Goal: Obtain resource: Obtain resource

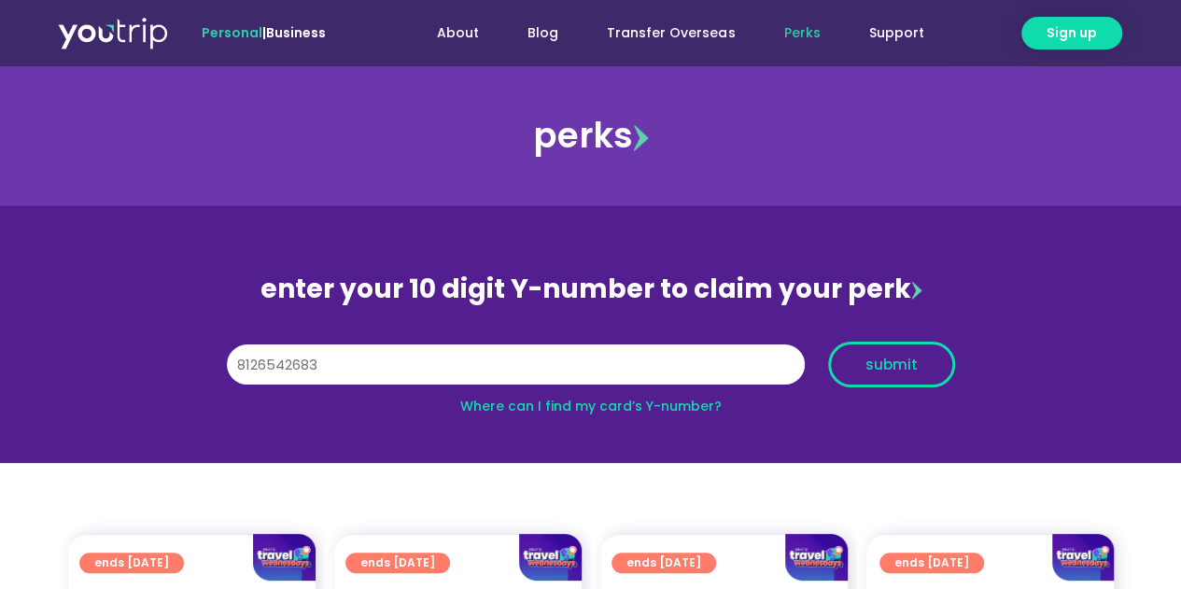
type input "8126542683"
click at [885, 366] on span "submit" at bounding box center [892, 365] width 52 height 14
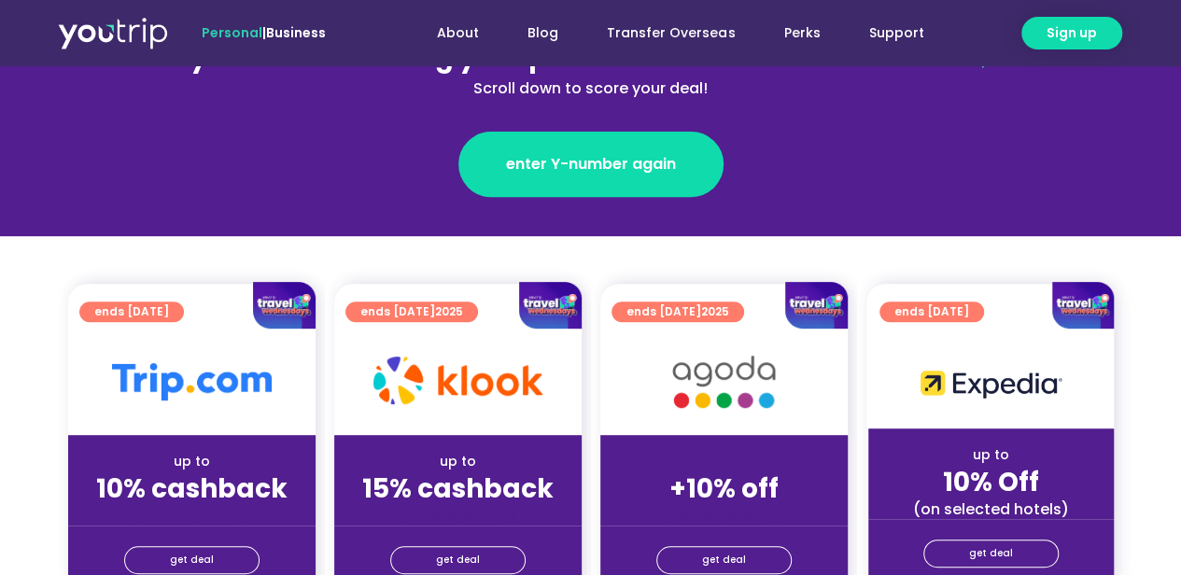
scroll to position [373, 0]
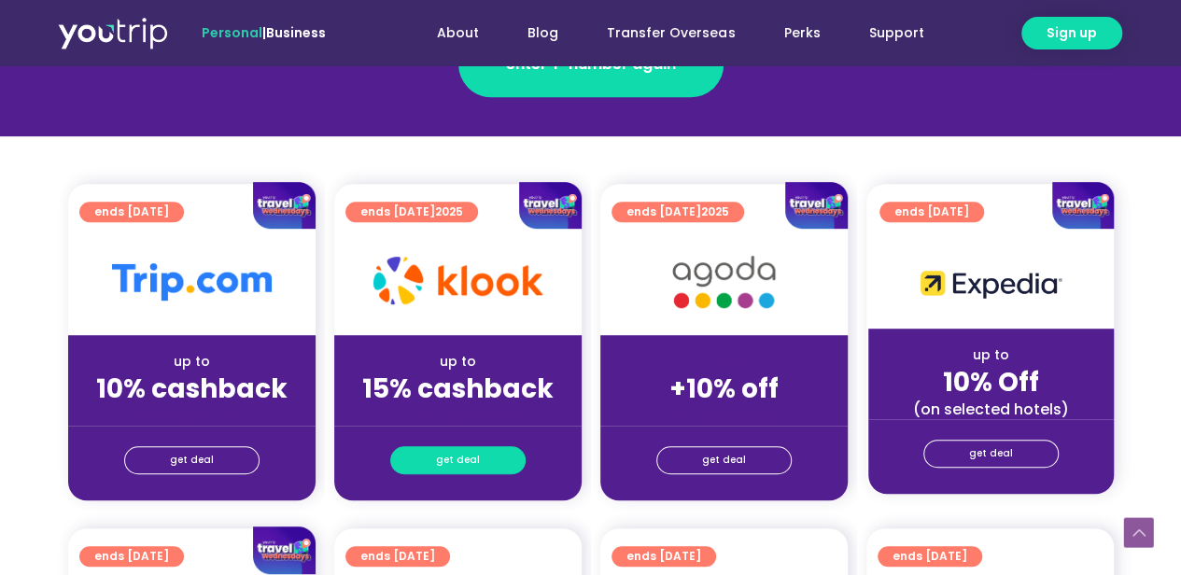
click at [500, 458] on link "get deal" at bounding box center [457, 460] width 135 height 28
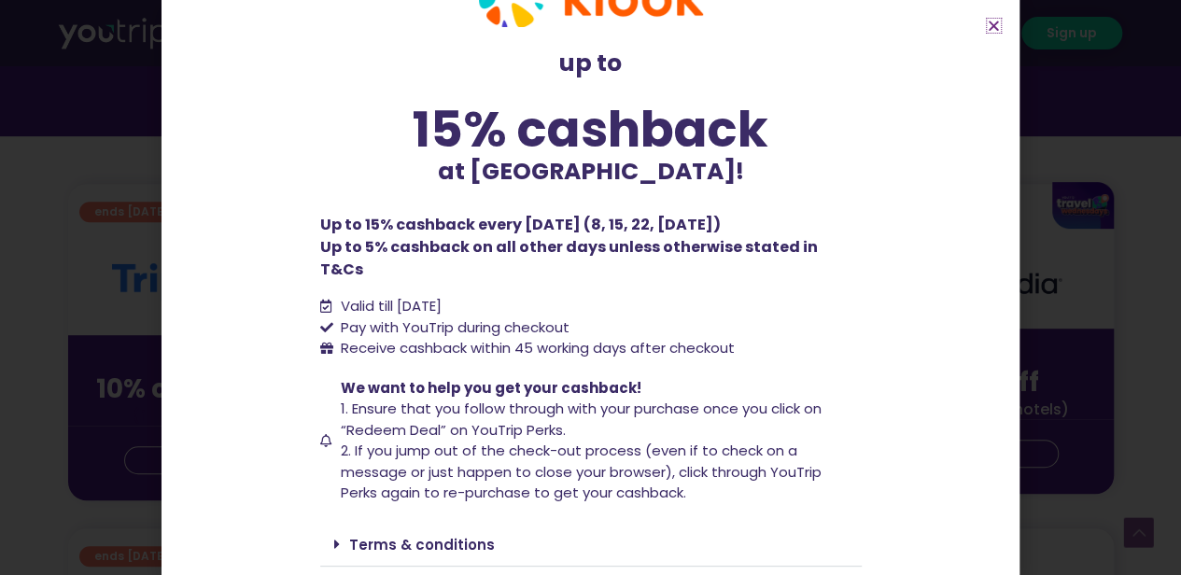
scroll to position [115, 0]
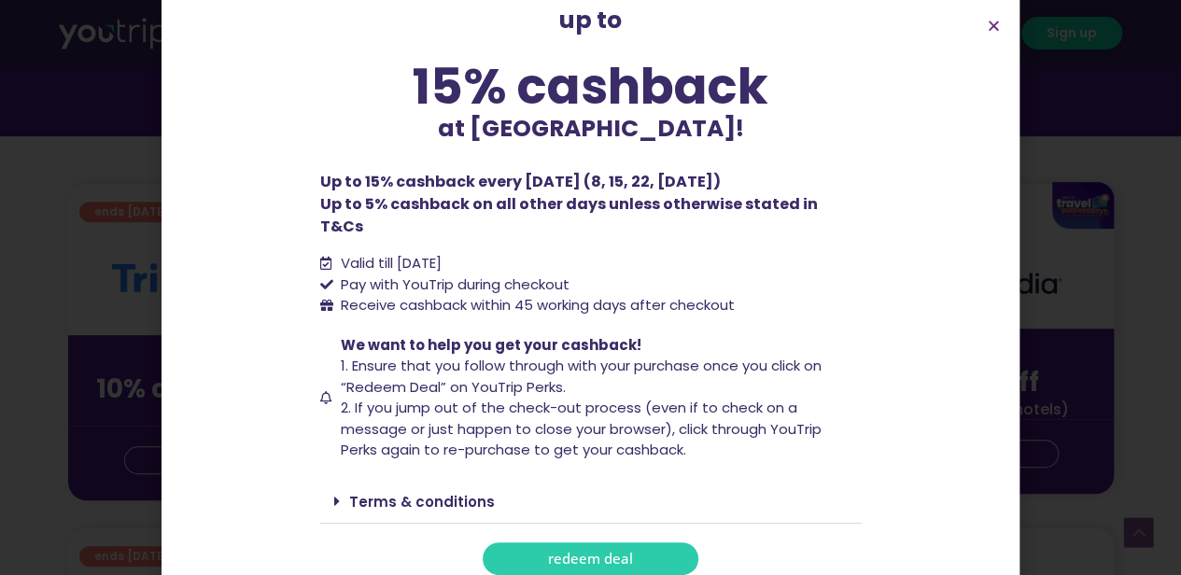
click at [530, 542] on link "redeem deal" at bounding box center [591, 558] width 216 height 33
